Goal: Go to known website: Go to known website

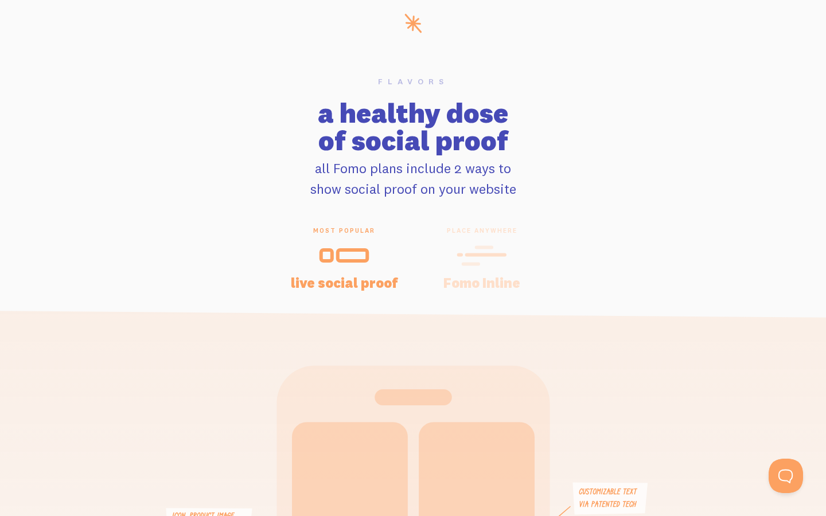
scroll to position [0, 17]
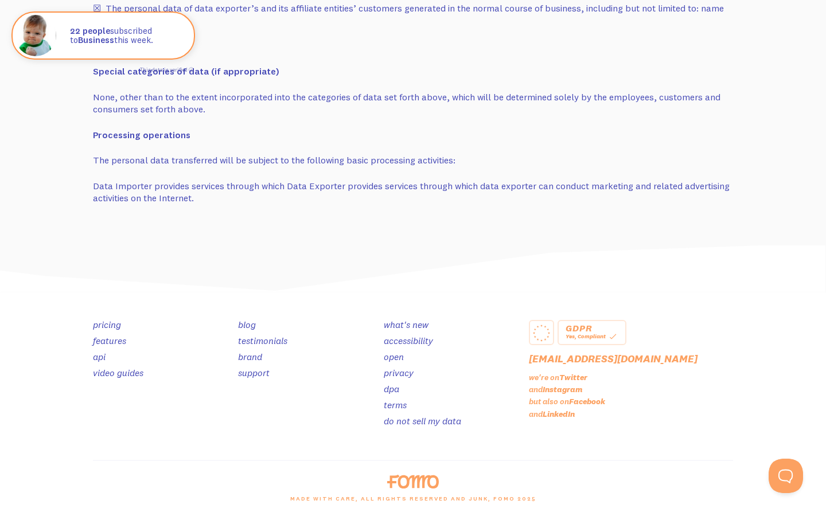
scroll to position [33, 22]
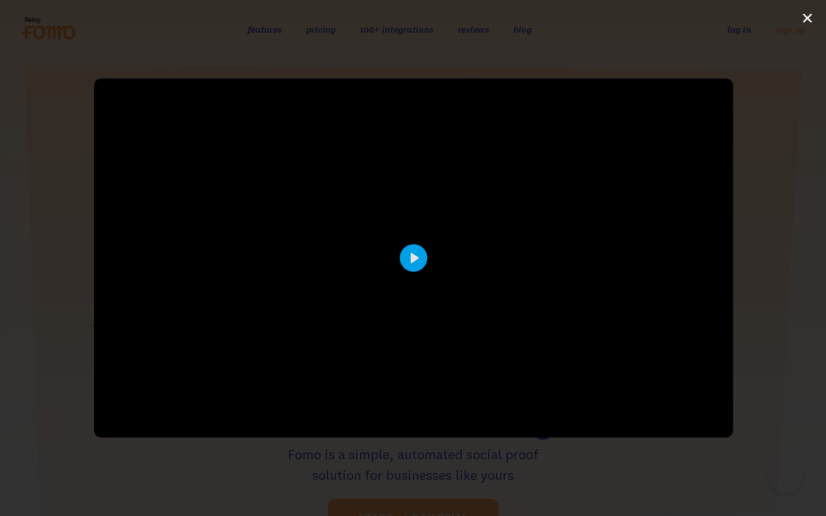
scroll to position [5648, 0]
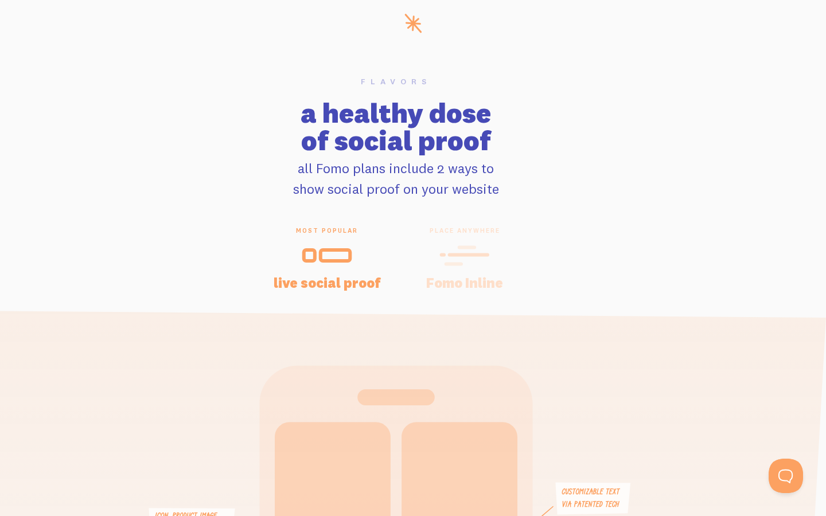
scroll to position [33, 22]
